Goal: Information Seeking & Learning: Learn about a topic

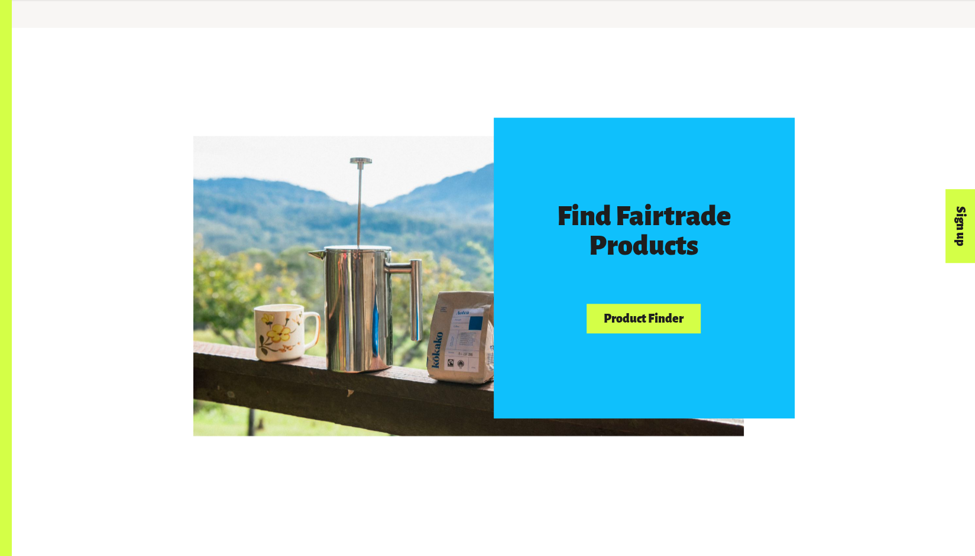
scroll to position [644, 0]
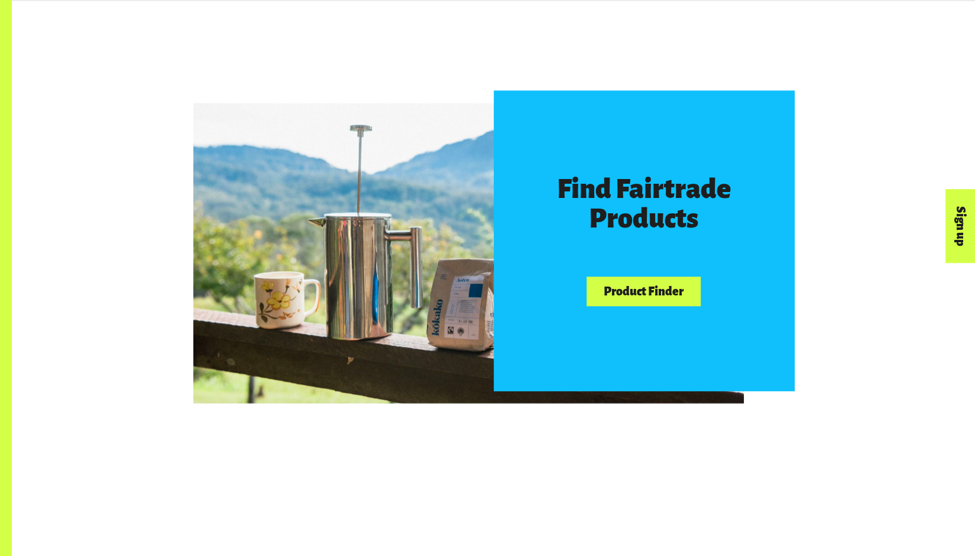
click at [634, 287] on link "Product Finder" at bounding box center [642, 292] width 113 height 30
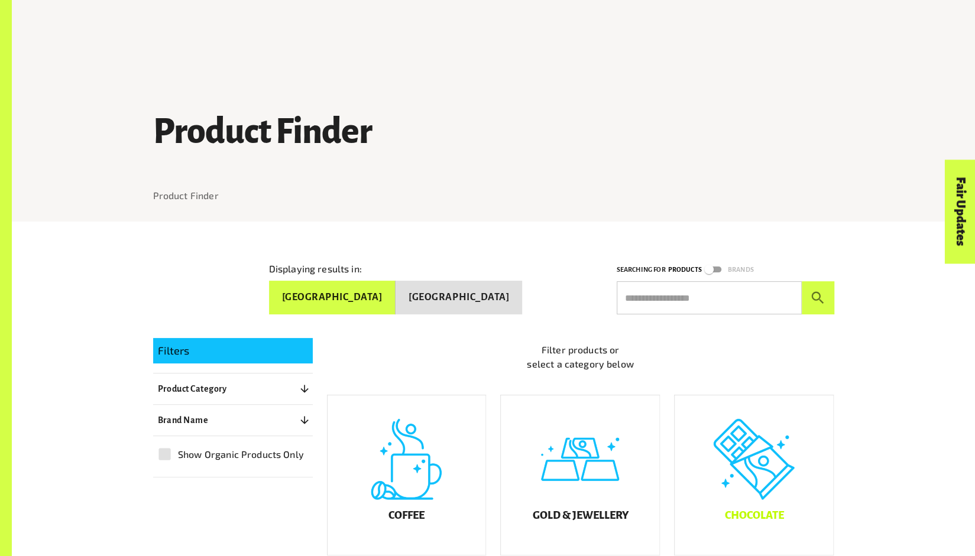
scroll to position [238, 0]
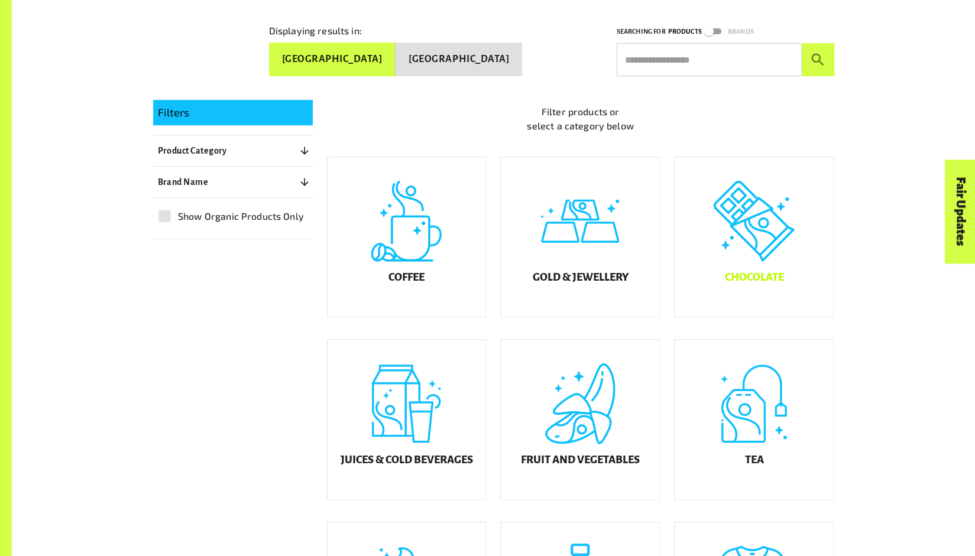
click at [734, 252] on div "Chocolate" at bounding box center [753, 237] width 158 height 160
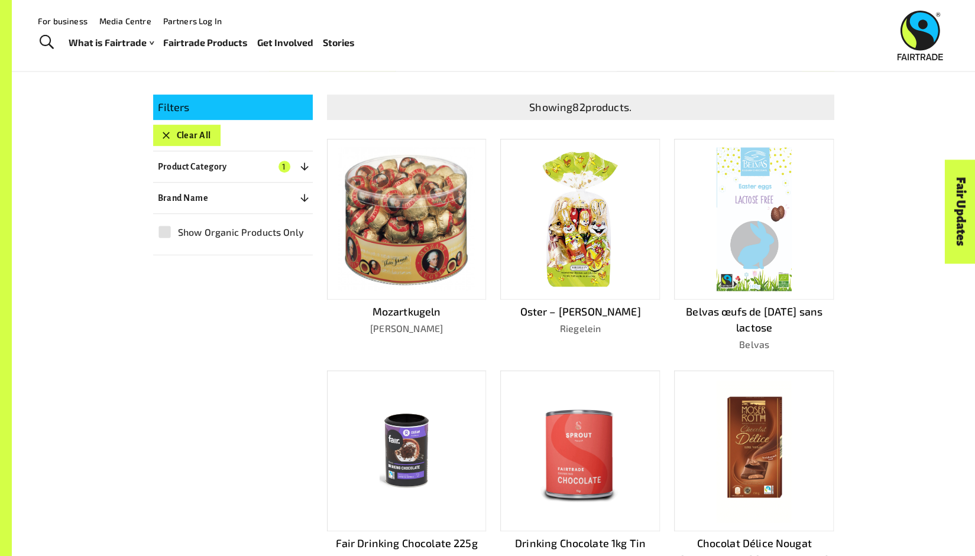
scroll to position [243, 0]
click at [162, 130] on icon "button" at bounding box center [166, 136] width 12 height 12
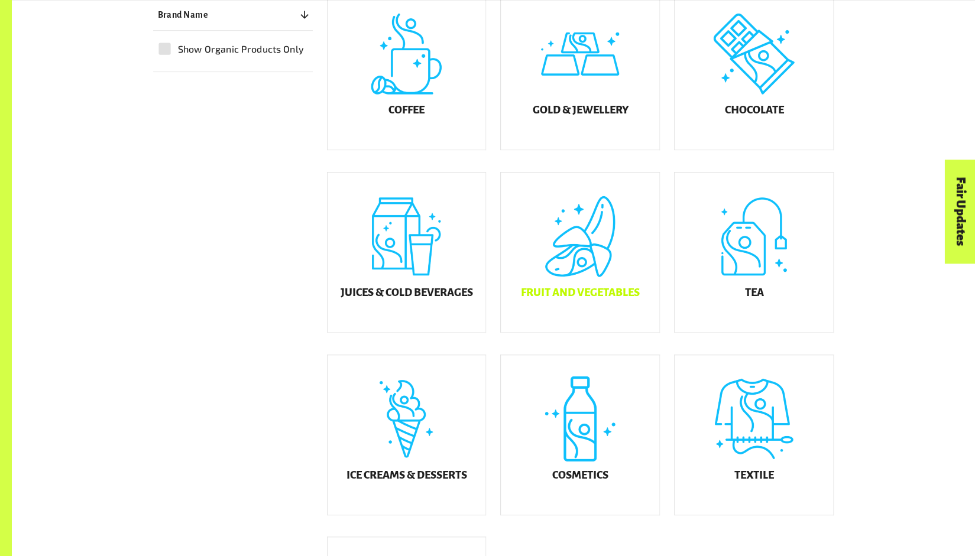
scroll to position [452, 0]
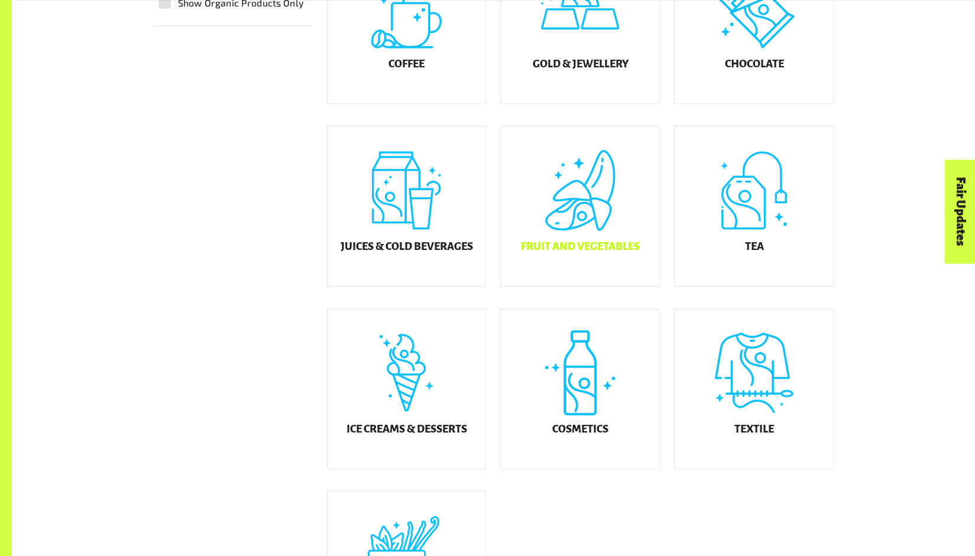
click at [566, 242] on div "Fruit and Vegetables" at bounding box center [580, 206] width 158 height 160
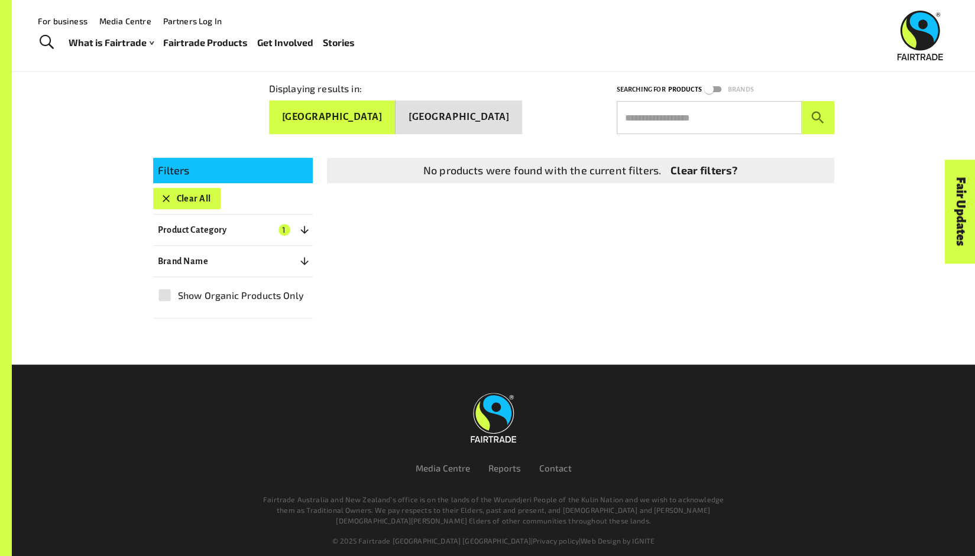
scroll to position [174, 0]
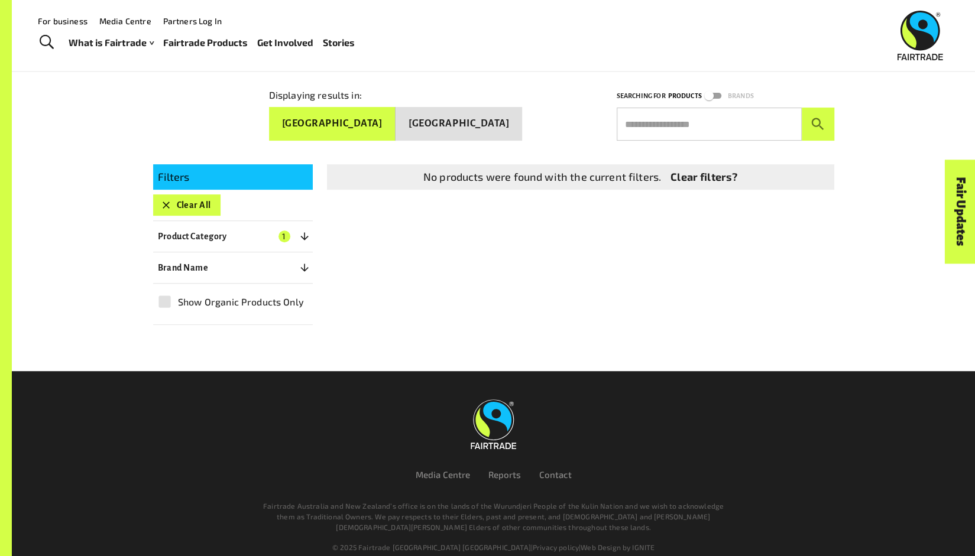
click at [165, 202] on icon "button" at bounding box center [166, 205] width 7 height 7
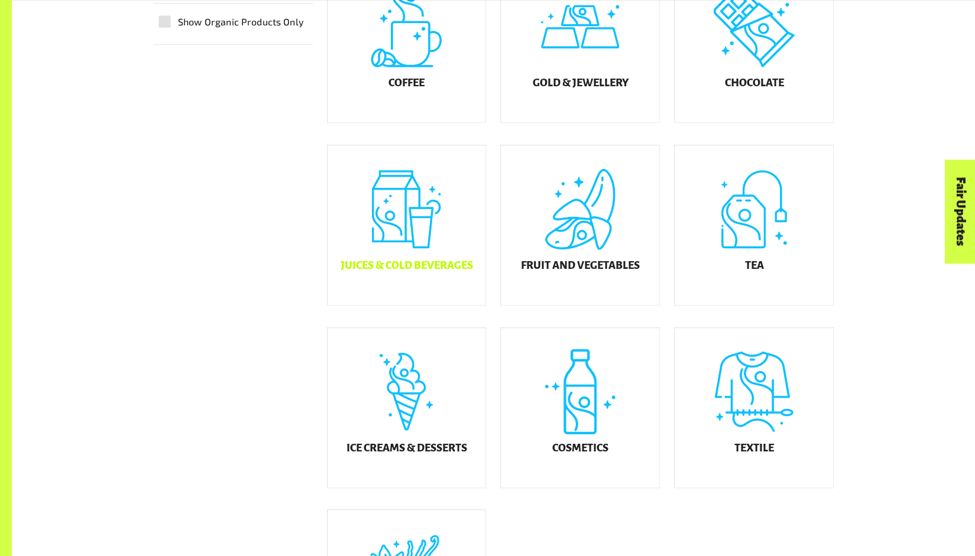
scroll to position [433, 0]
click at [405, 255] on div "Juices & Cold Beverages" at bounding box center [406, 225] width 158 height 160
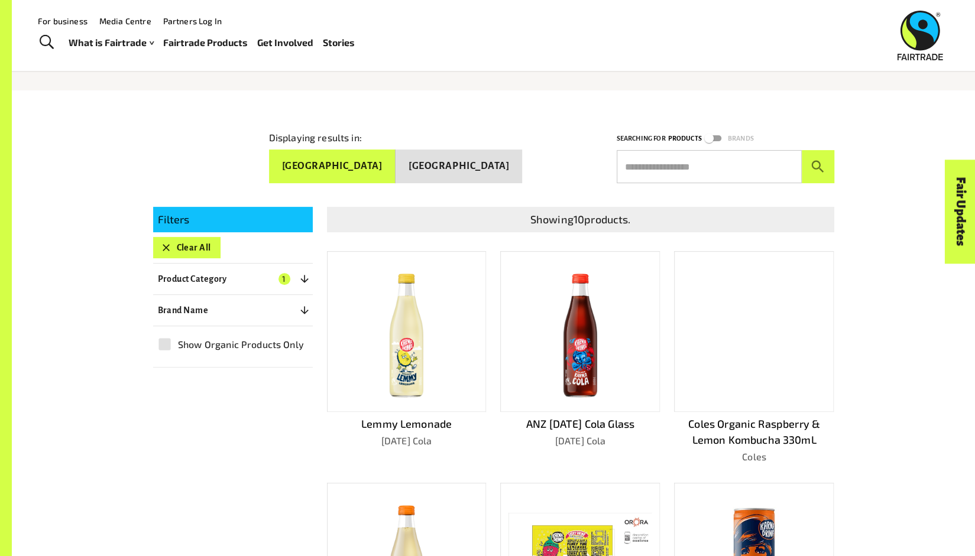
scroll to position [128, 0]
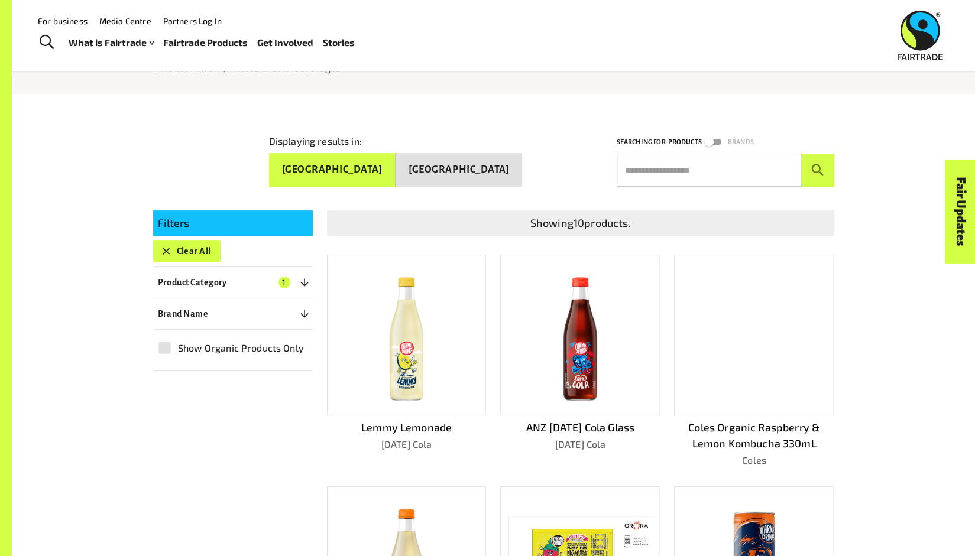
click at [162, 245] on icon "button" at bounding box center [166, 251] width 12 height 12
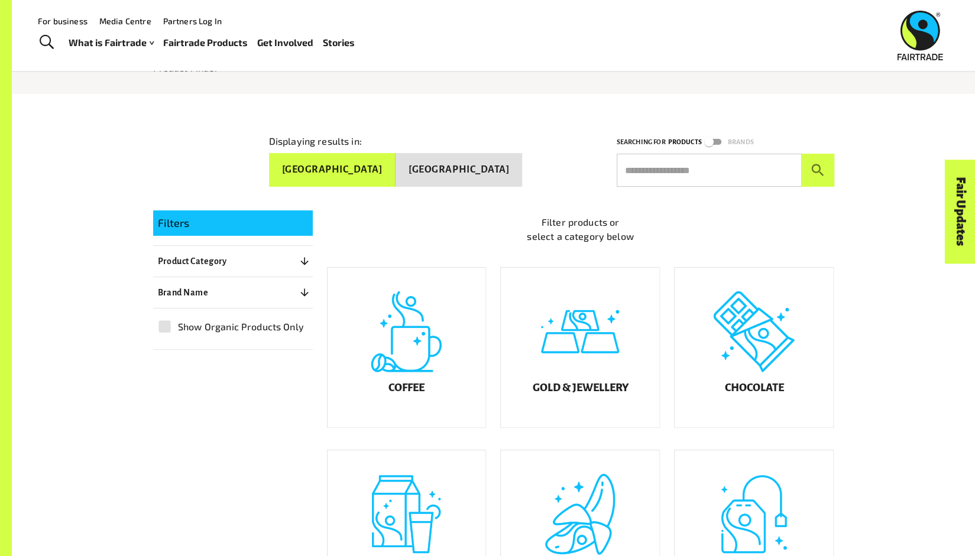
scroll to position [222, 0]
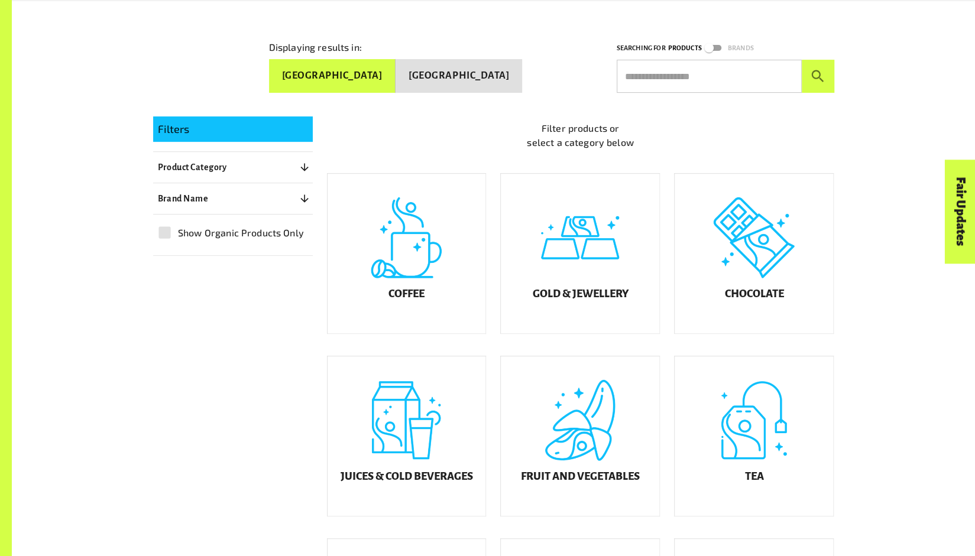
click at [470, 72] on button "[GEOGRAPHIC_DATA]" at bounding box center [458, 76] width 126 height 34
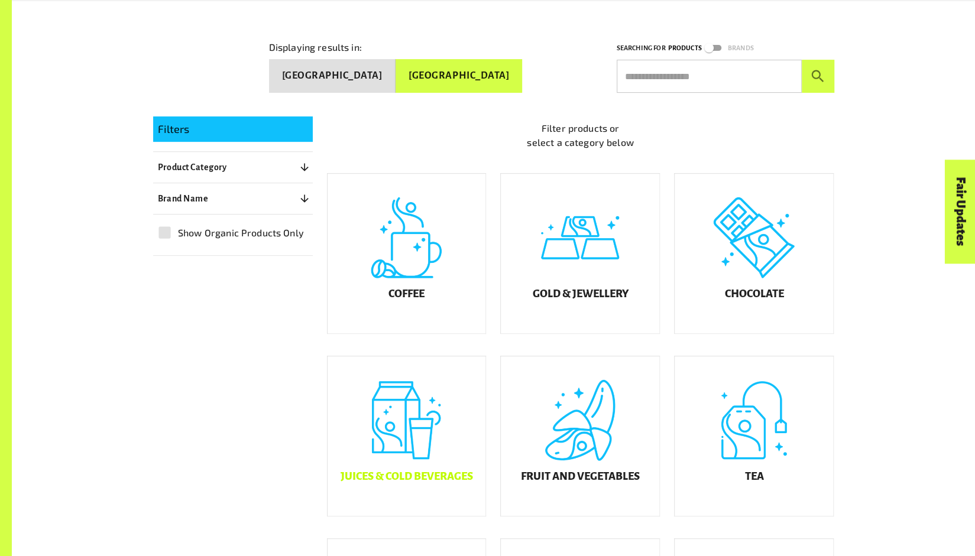
click at [428, 440] on div "Juices & Cold Beverages" at bounding box center [406, 436] width 158 height 160
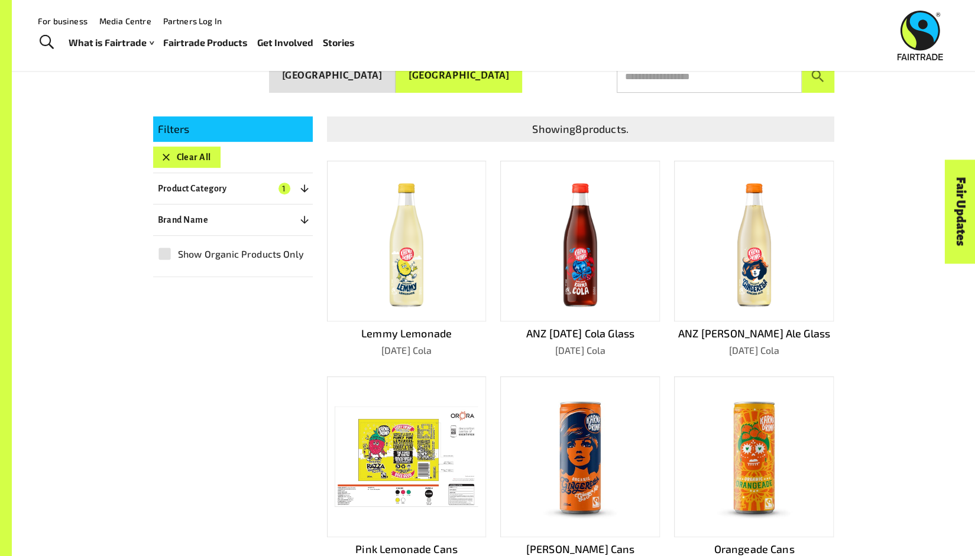
click at [168, 151] on icon "button" at bounding box center [166, 157] width 12 height 12
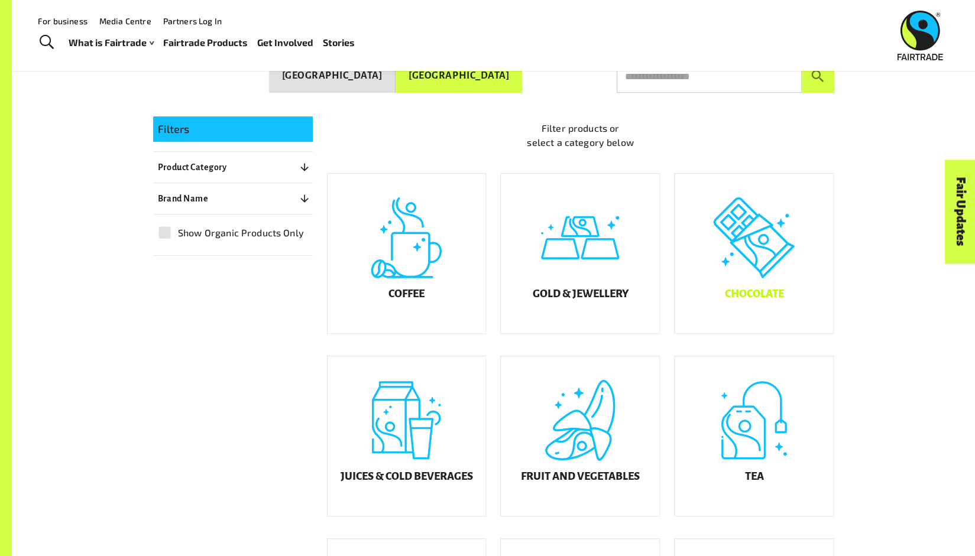
click at [759, 272] on div "Chocolate" at bounding box center [753, 254] width 158 height 160
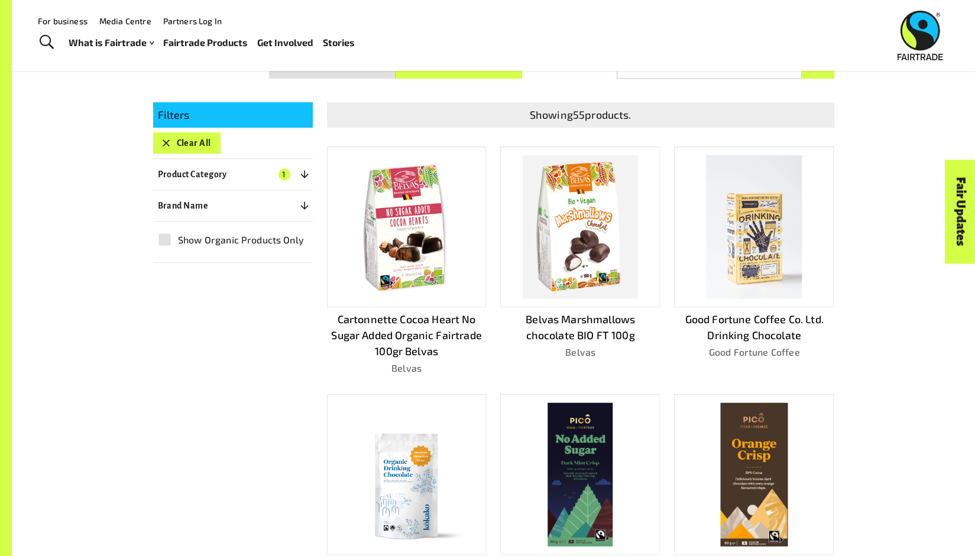
scroll to position [230, 0]
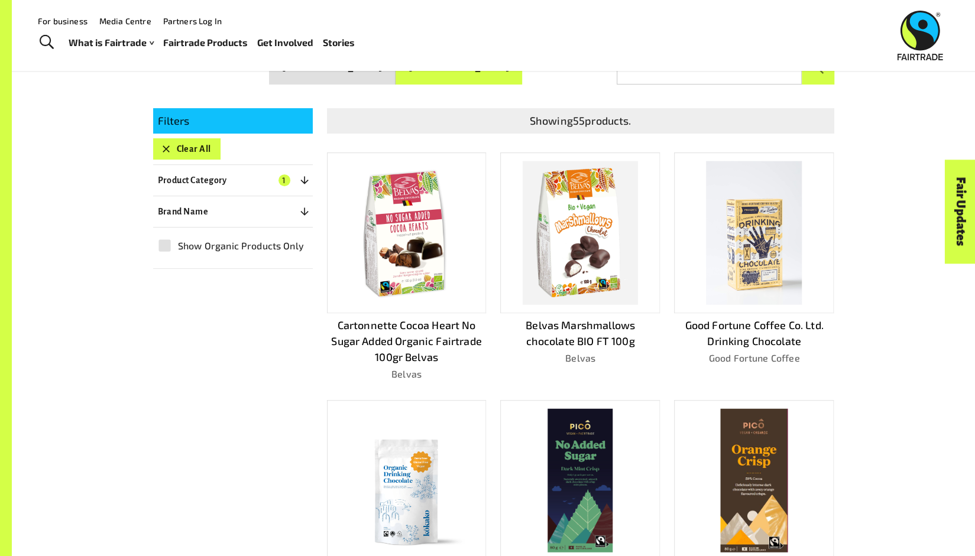
click at [165, 143] on icon "button" at bounding box center [166, 149] width 12 height 12
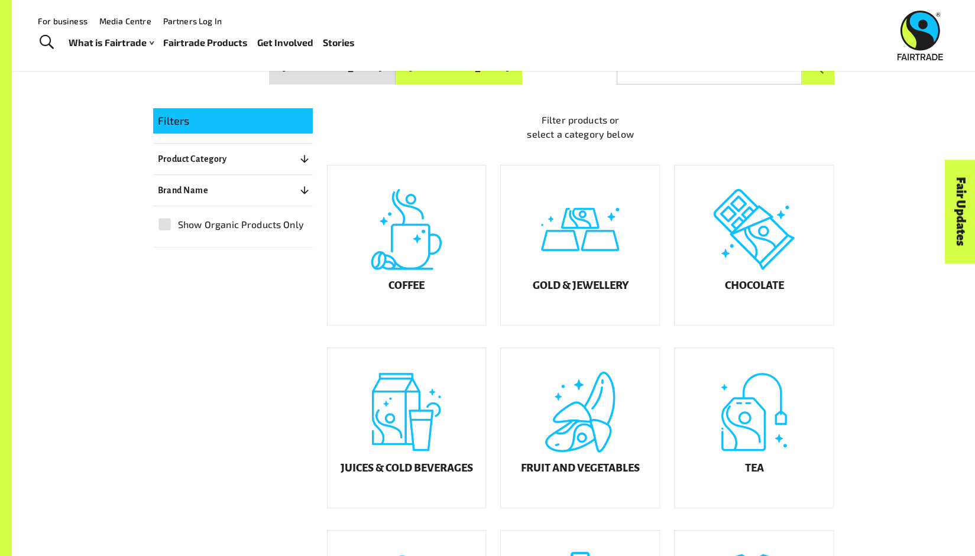
scroll to position [222, 0]
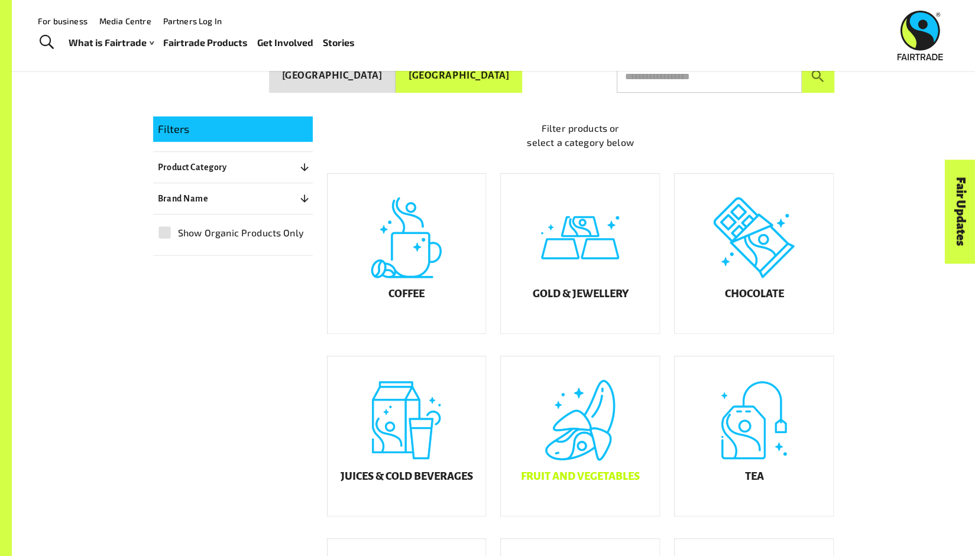
click at [641, 430] on div "Fruit and Vegetables" at bounding box center [580, 436] width 158 height 160
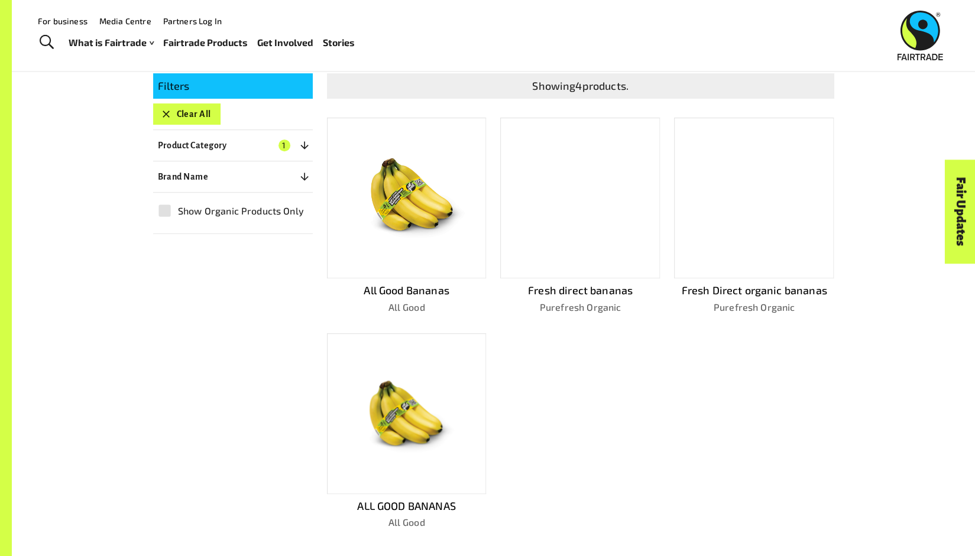
scroll to position [264, 0]
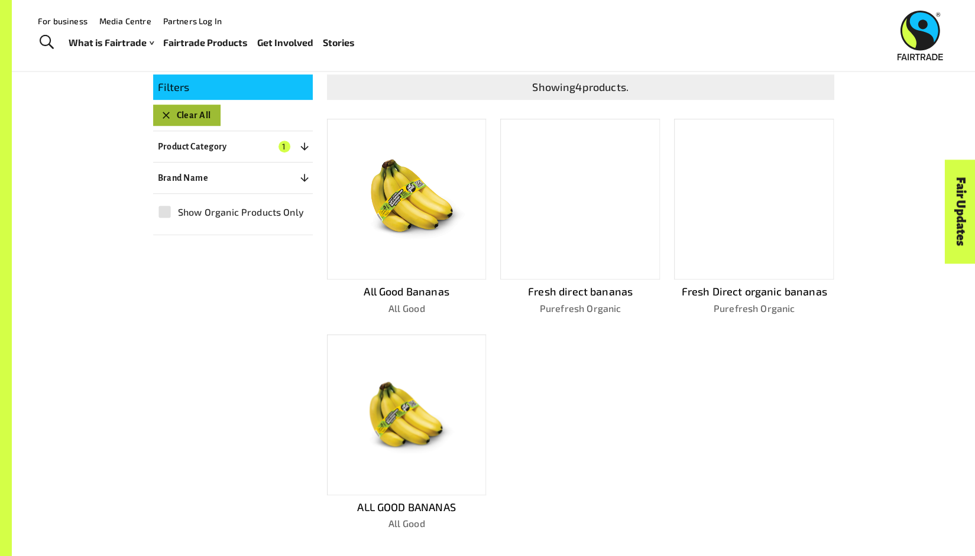
click at [161, 109] on icon "button" at bounding box center [166, 115] width 12 height 12
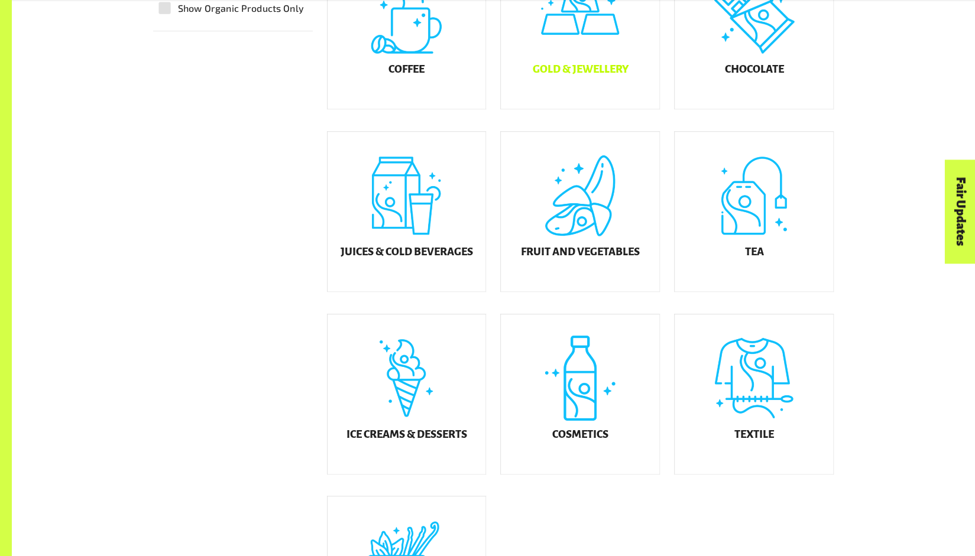
scroll to position [457, 0]
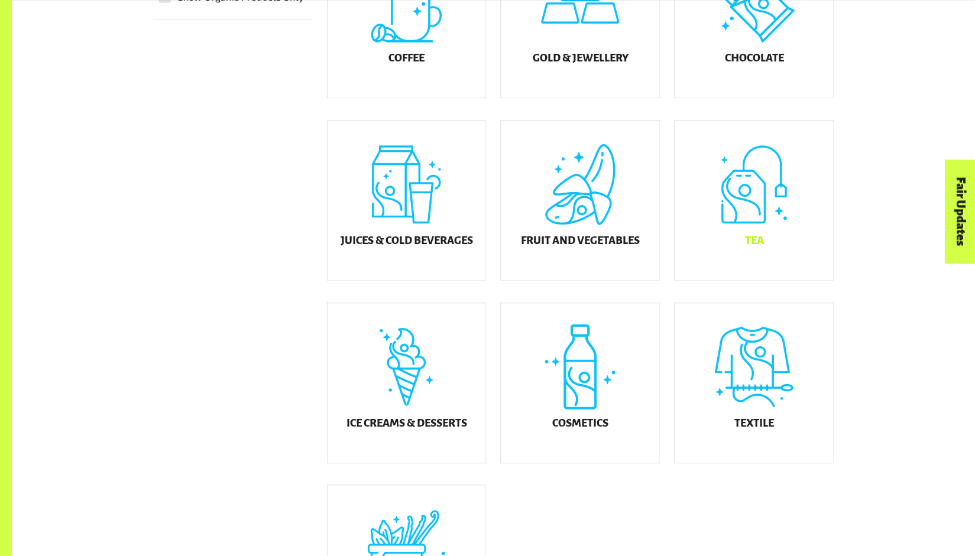
click at [751, 233] on div "Tea" at bounding box center [753, 201] width 158 height 160
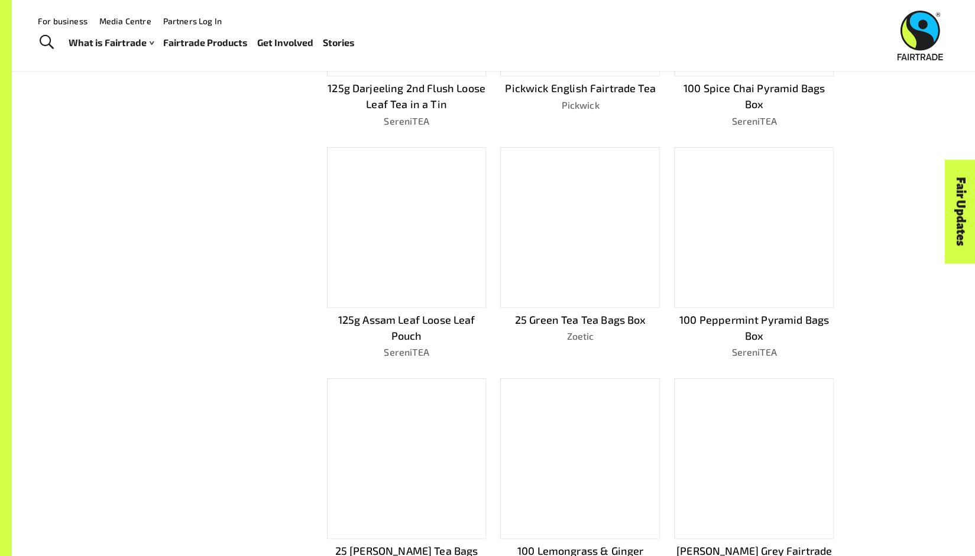
scroll to position [222, 0]
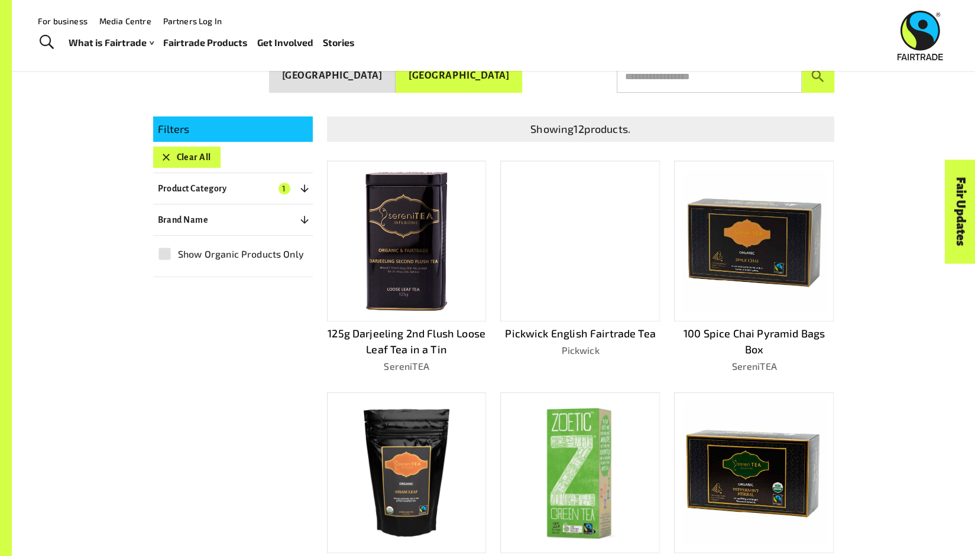
click at [165, 151] on icon "button" at bounding box center [166, 157] width 12 height 12
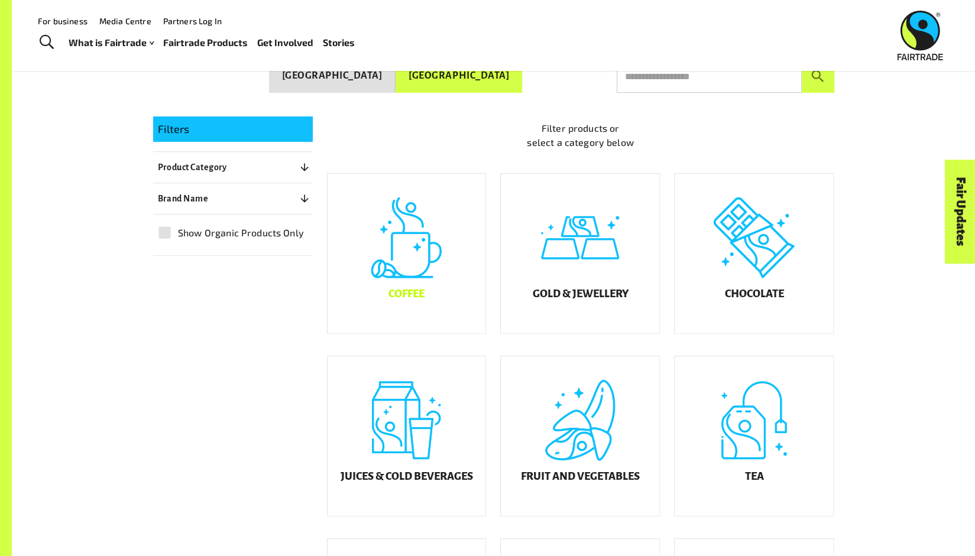
click at [368, 236] on div "Coffee" at bounding box center [406, 254] width 158 height 160
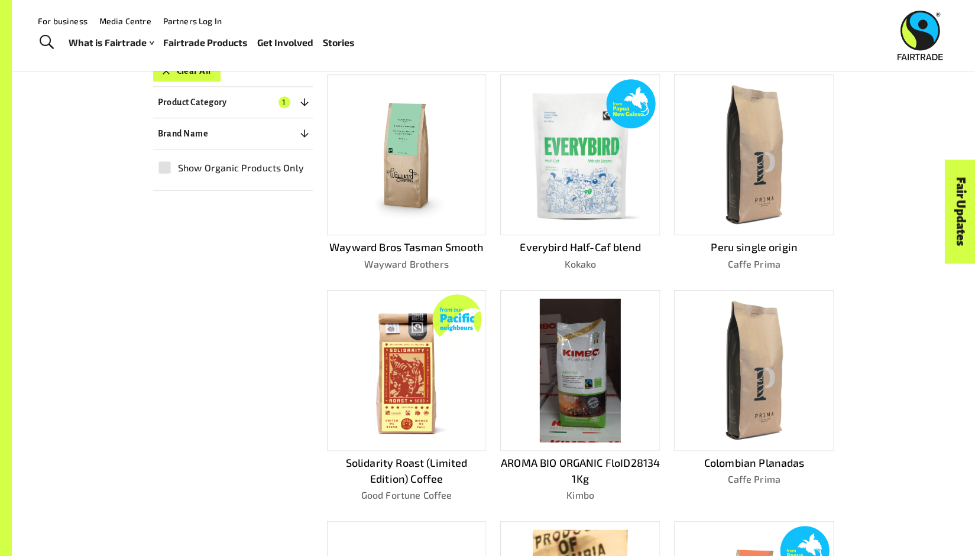
scroll to position [285, 0]
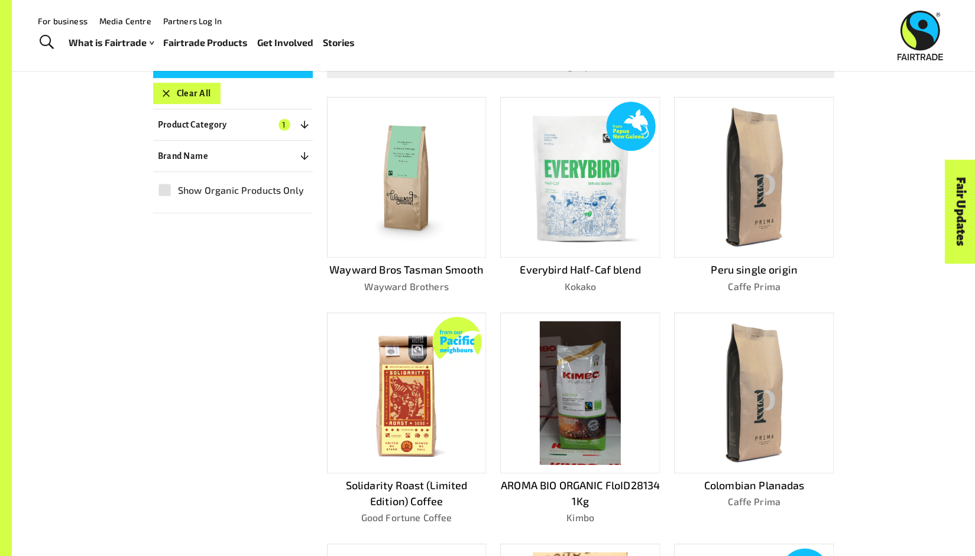
click at [397, 269] on p "Wayward Bros Tasman Smooth" at bounding box center [407, 270] width 160 height 16
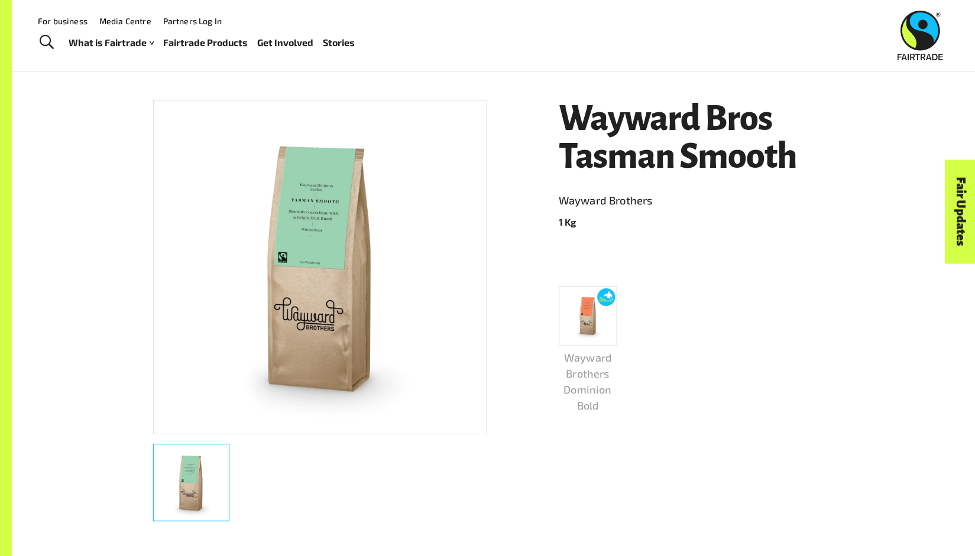
scroll to position [171, 0]
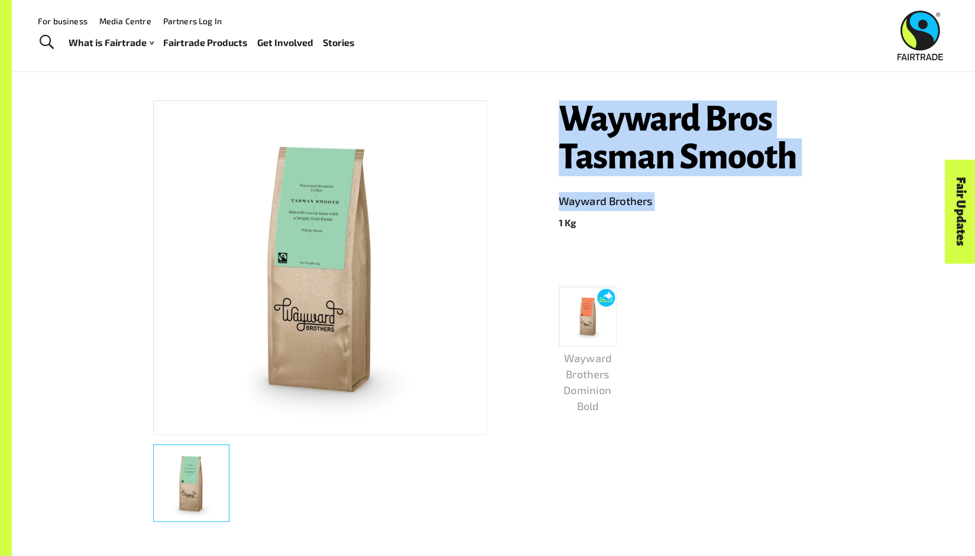
drag, startPoint x: 567, startPoint y: 122, endPoint x: 830, endPoint y: 186, distance: 270.1
click at [830, 186] on header "Wayward Bros Tasman Smooth Wayward Brothers 1 Kg" at bounding box center [695, 164] width 275 height 129
click at [824, 174] on h1 "Wayward Bros Tasman Smooth" at bounding box center [695, 138] width 275 height 76
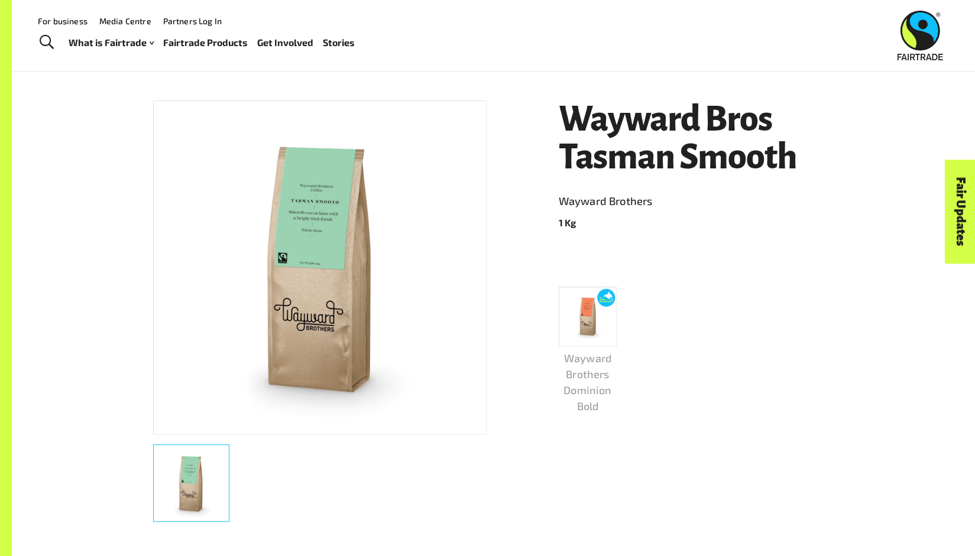
click at [824, 174] on h1 "Wayward Bros Tasman Smooth" at bounding box center [695, 138] width 275 height 76
click at [695, 151] on h1 "Wayward Bros Tasman Smooth" at bounding box center [695, 138] width 275 height 76
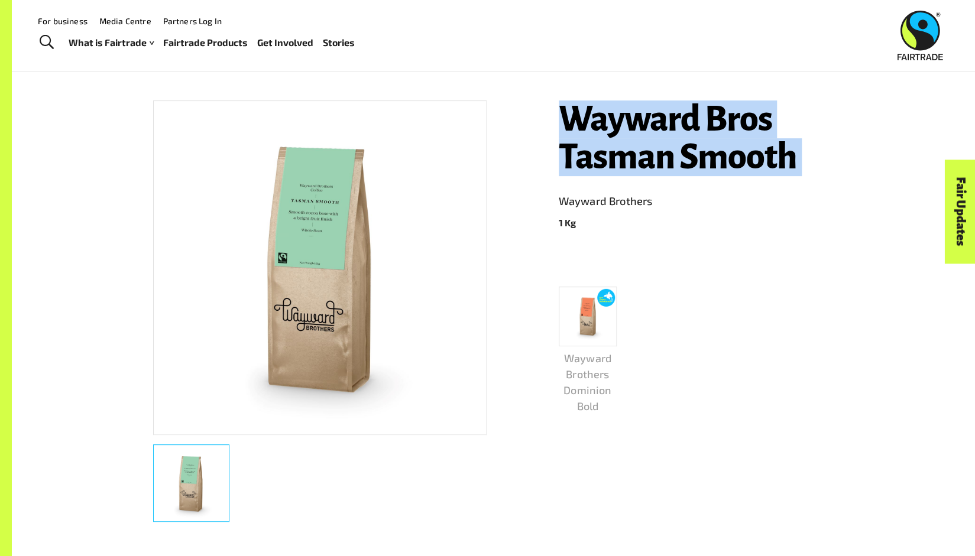
click at [695, 151] on h1 "Wayward Bros Tasman Smooth" at bounding box center [695, 138] width 275 height 76
copy h1 "Wayward Bros Tasman Smooth"
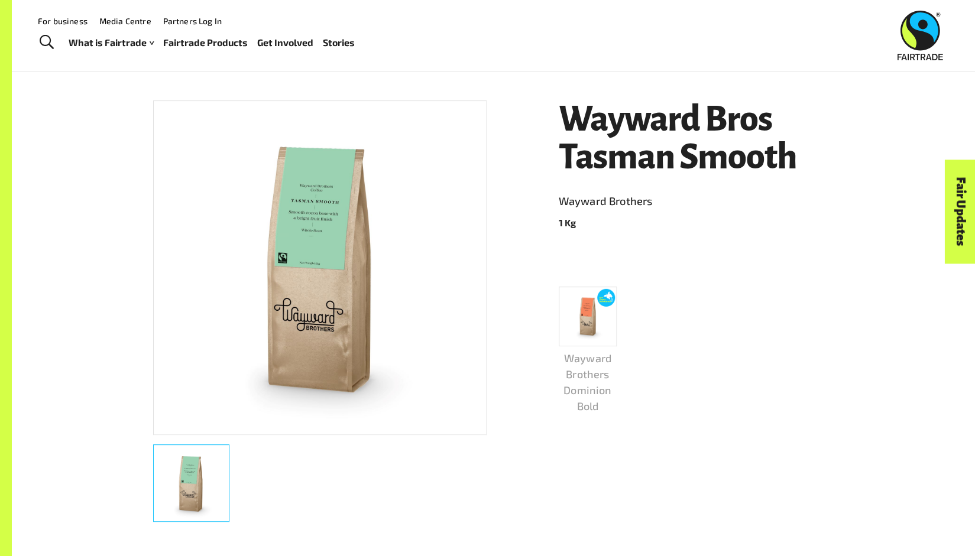
click at [413, 77] on div "Wayward Bros Tasman Smooth Wayward Brothers 1 Kg Wayward Brothers Dominion Bold…" at bounding box center [486, 428] width 695 height 713
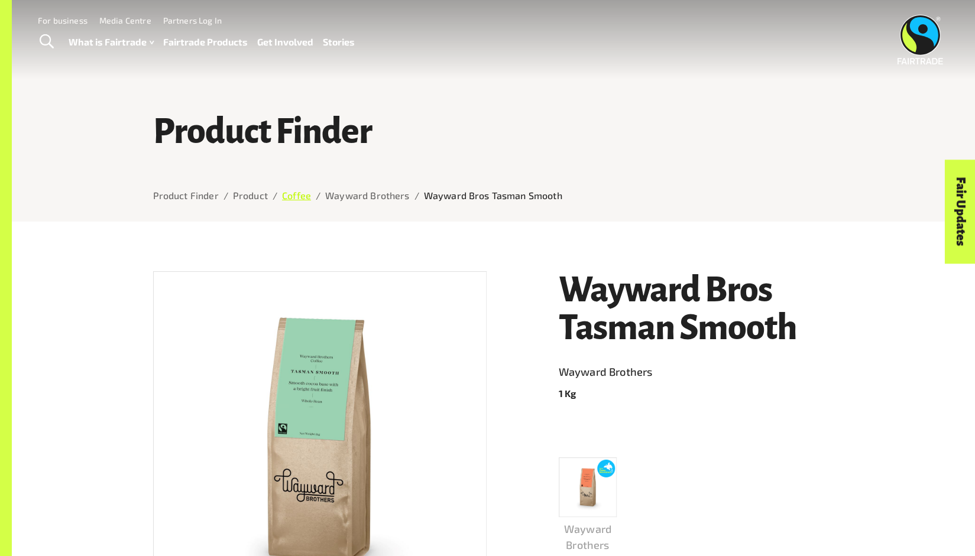
click at [282, 200] on link "Coffee" at bounding box center [296, 195] width 29 height 11
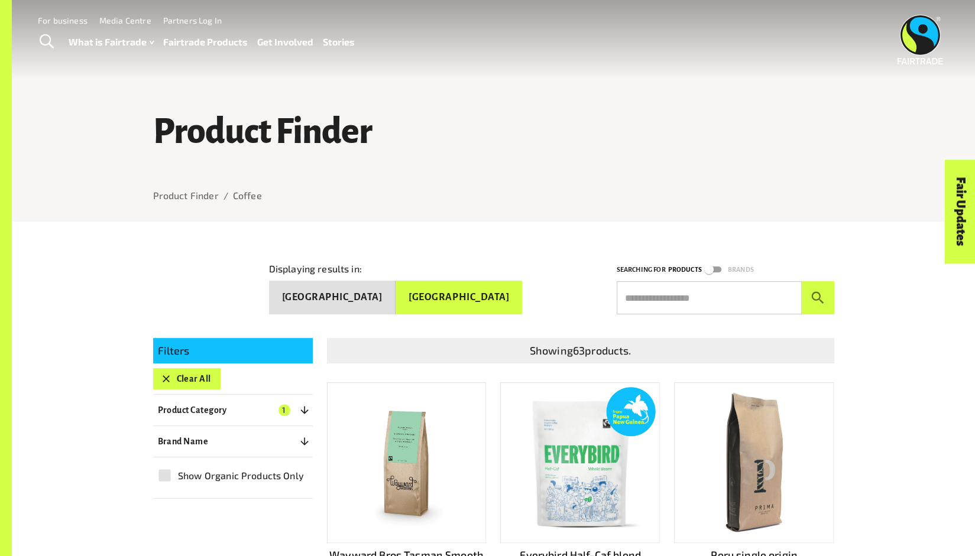
click at [167, 375] on icon "button" at bounding box center [166, 378] width 7 height 7
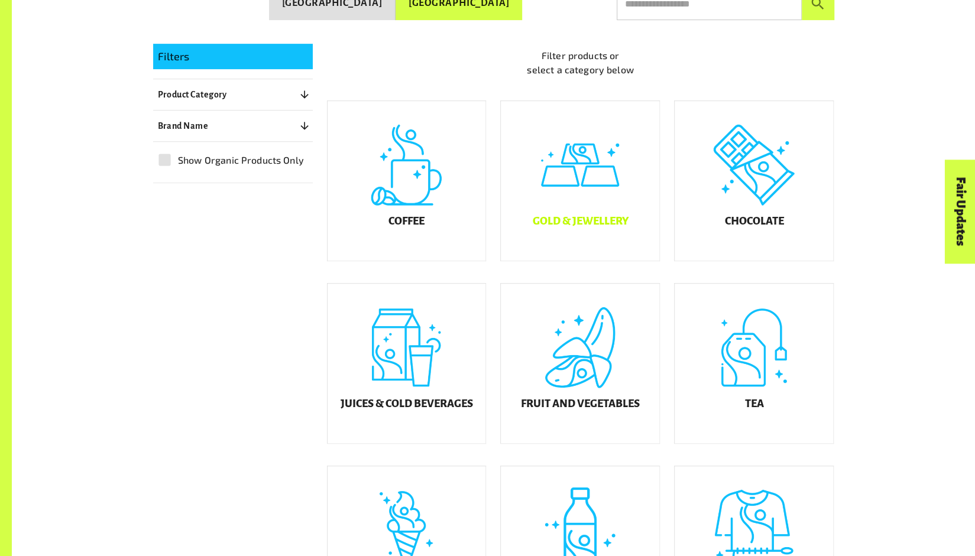
scroll to position [295, 0]
click at [588, 226] on h5 "Gold & Jewellery" at bounding box center [580, 221] width 96 height 12
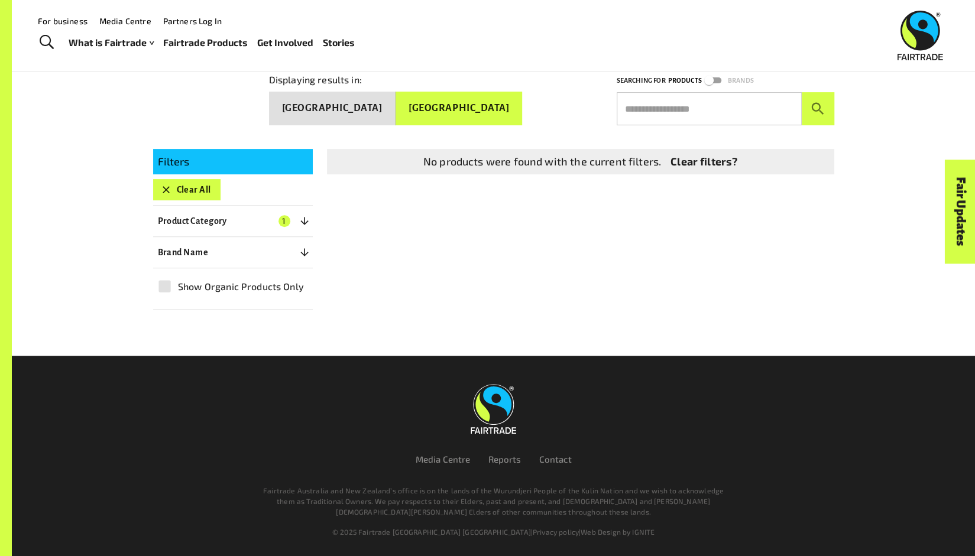
scroll to position [180, 0]
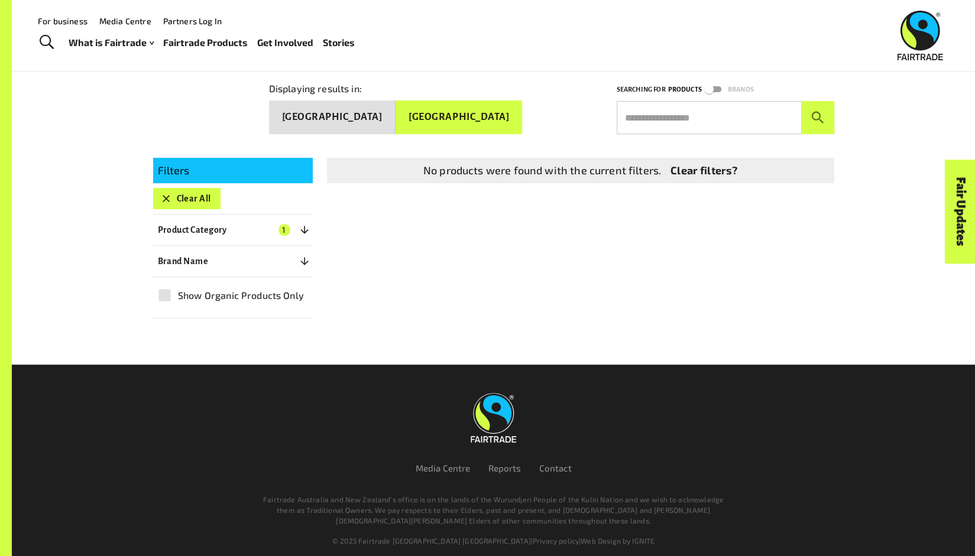
click at [176, 192] on button "Clear All" at bounding box center [186, 198] width 67 height 21
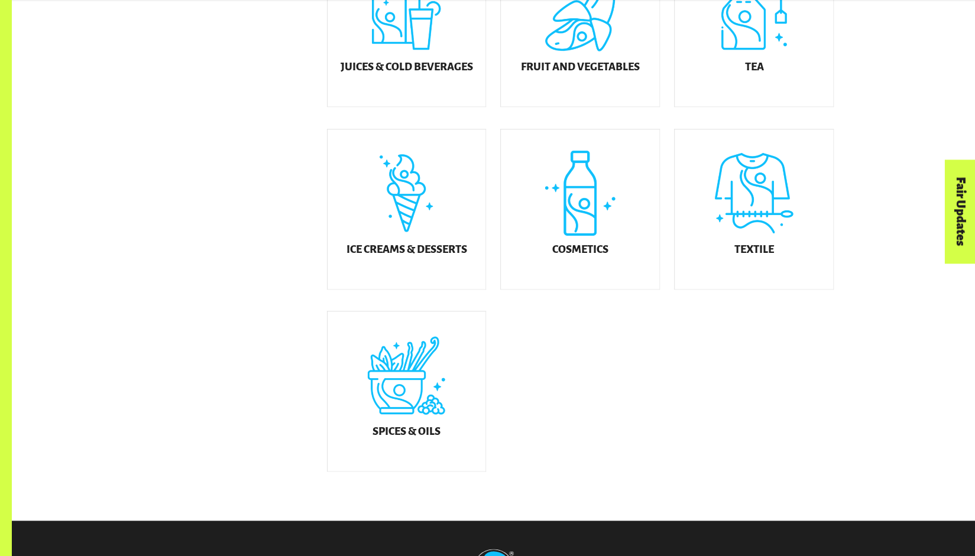
scroll to position [637, 0]
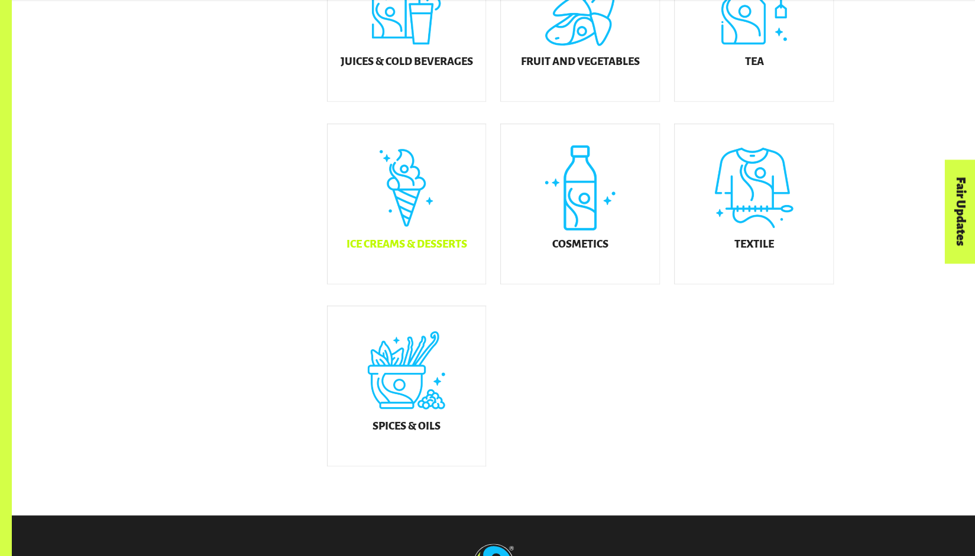
click at [420, 225] on div "Ice Creams & Desserts" at bounding box center [406, 204] width 158 height 160
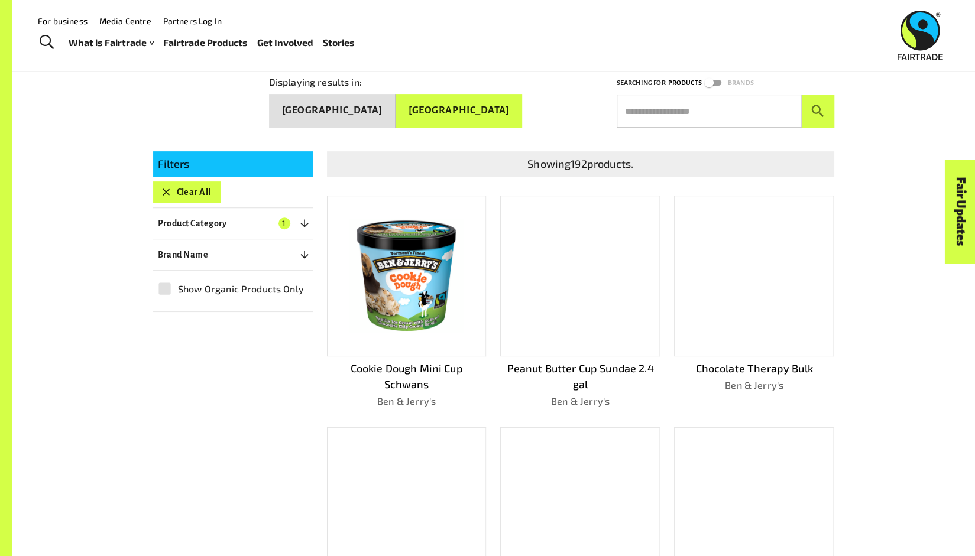
scroll to position [186, 0]
